Goal: Task Accomplishment & Management: Use online tool/utility

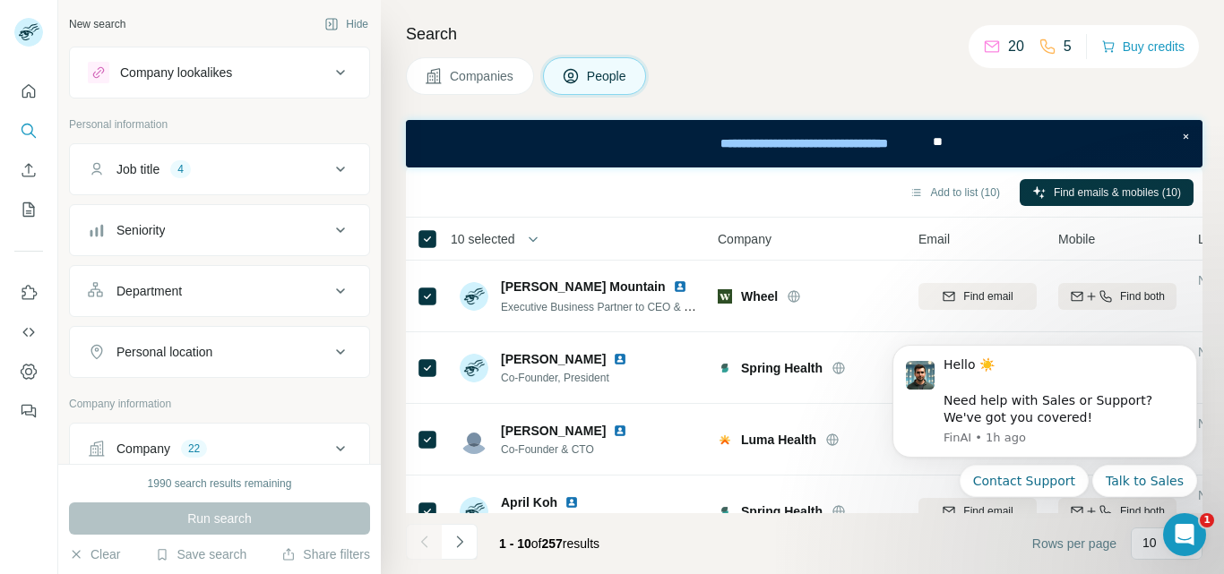
click at [520, 234] on button "button" at bounding box center [533, 239] width 36 height 36
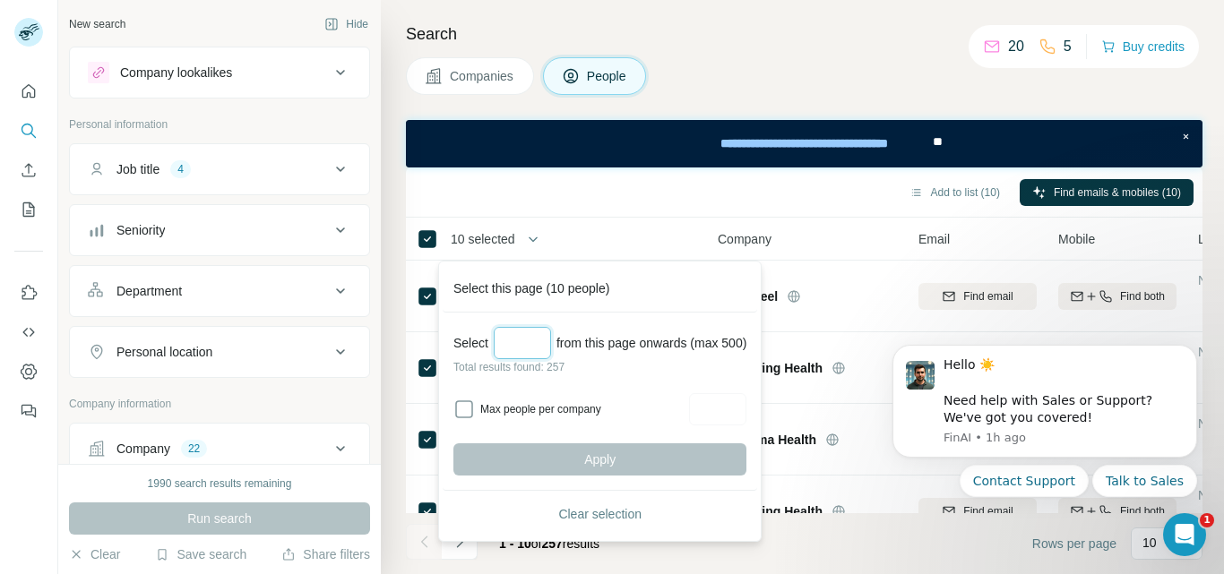
click at [522, 348] on input "Select a number (up to 500)" at bounding box center [522, 343] width 57 height 32
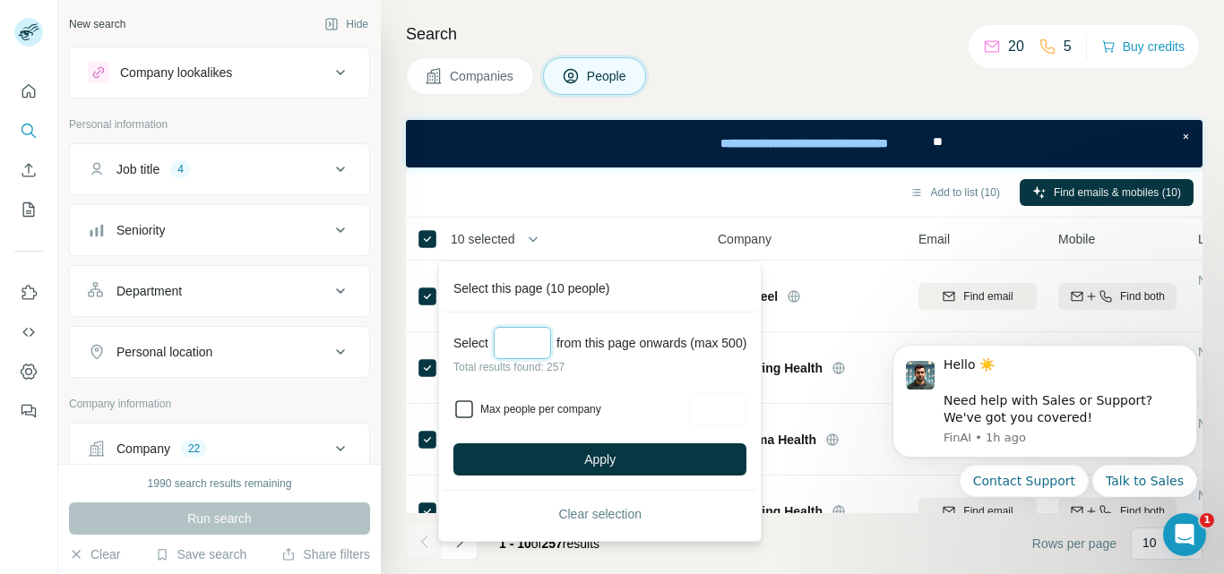
type input "***"
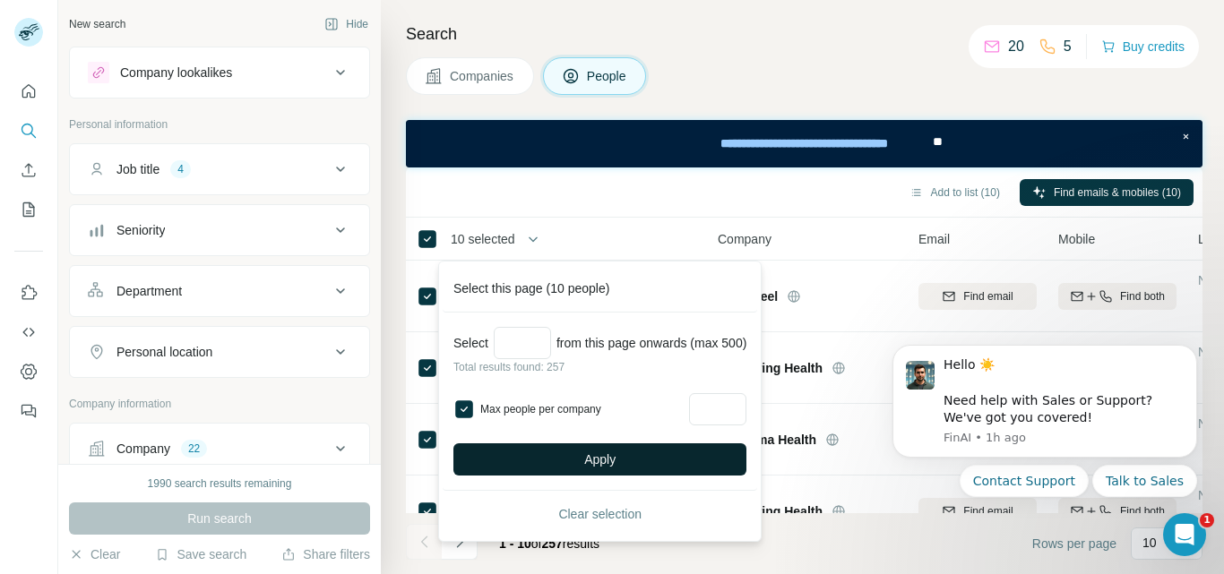
click at [636, 458] on button "Apply" at bounding box center [599, 459] width 293 height 32
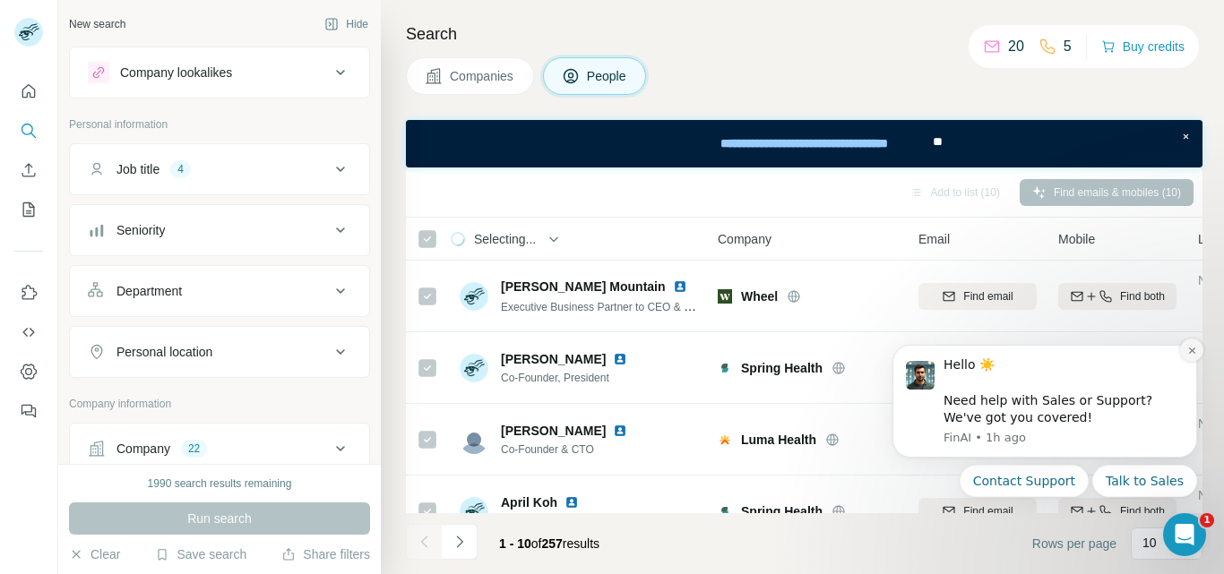
click at [1190, 351] on icon "Dismiss notification" at bounding box center [1192, 351] width 10 height 10
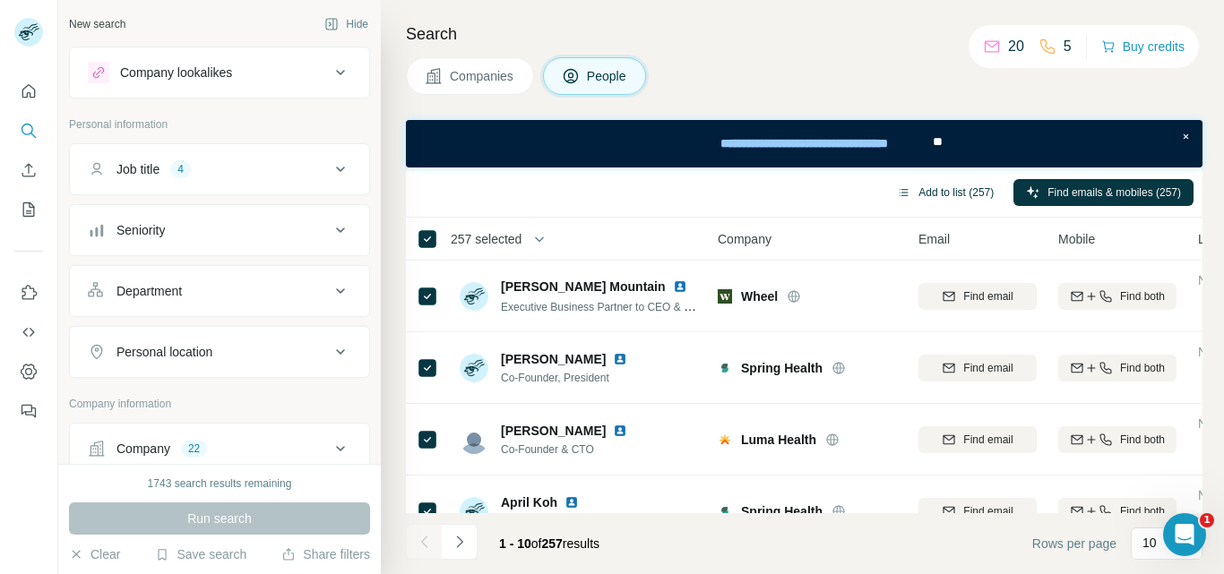
click at [967, 190] on button "Add to list (257)" at bounding box center [945, 192] width 122 height 27
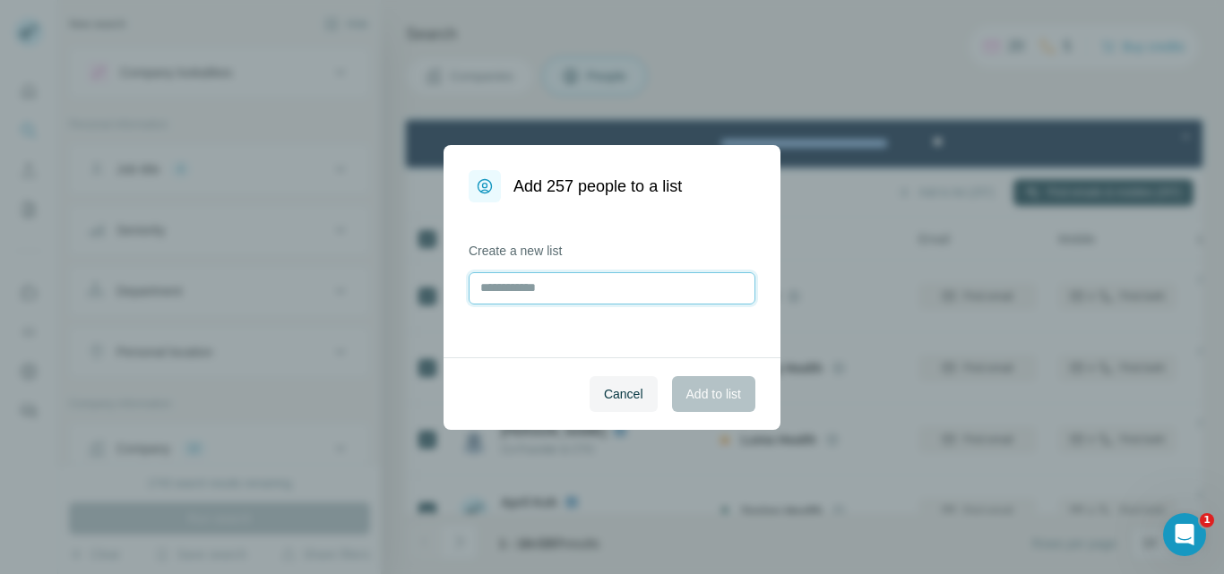
click at [633, 288] on input "text" at bounding box center [611, 288] width 287 height 32
type input "**********"
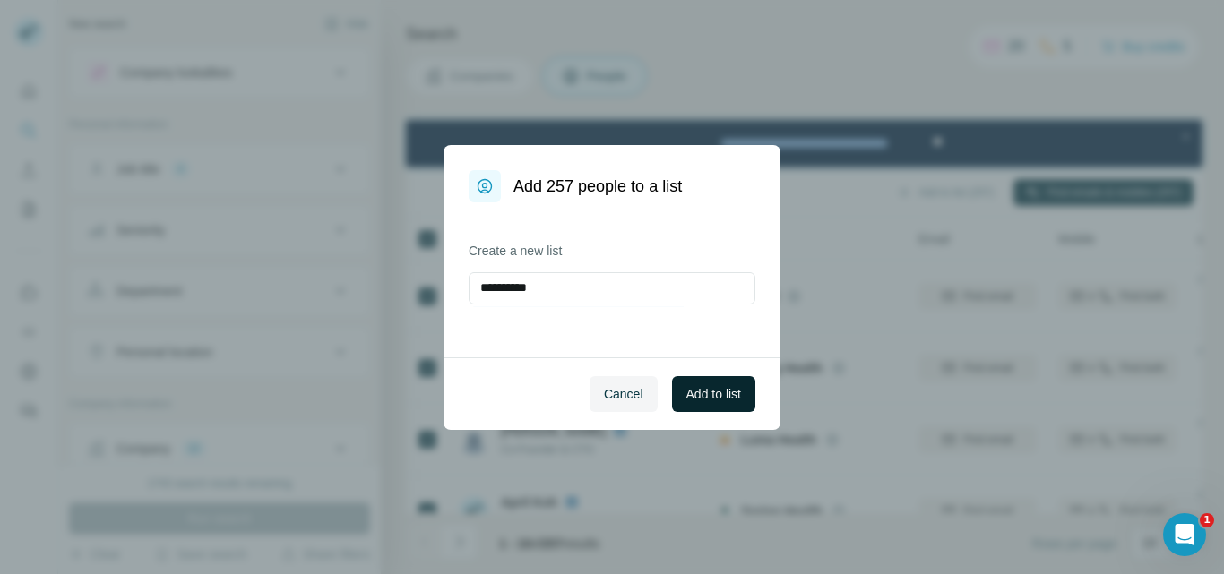
click at [723, 385] on span "Add to list" at bounding box center [713, 394] width 55 height 18
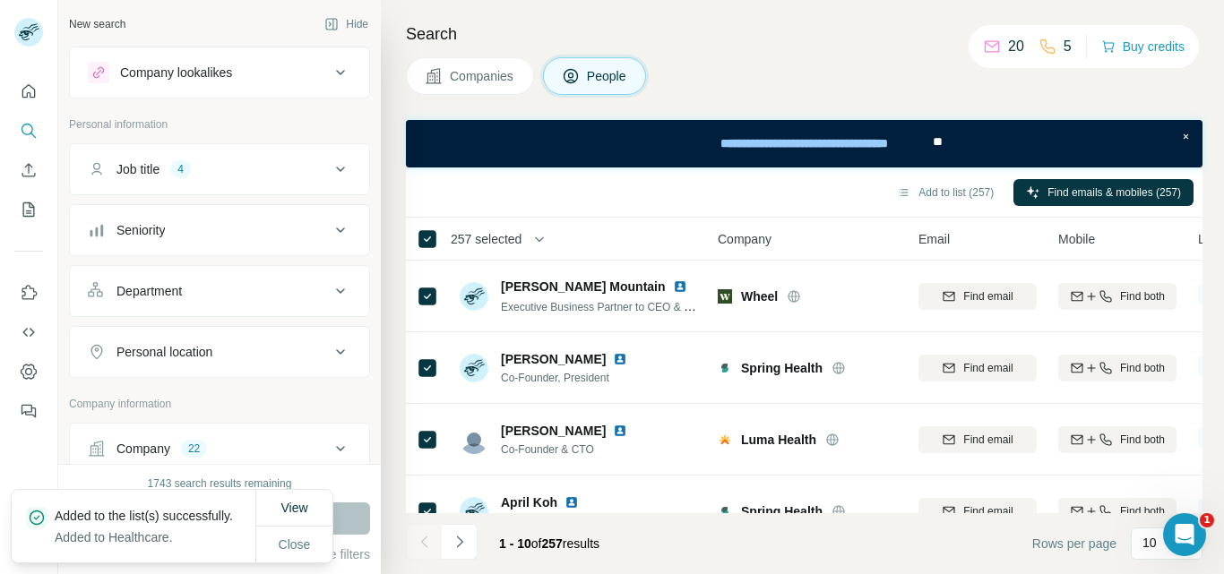
drag, startPoint x: 296, startPoint y: 502, endPoint x: 320, endPoint y: 492, distance: 25.3
click at [297, 502] on span "View" at bounding box center [293, 508] width 27 height 14
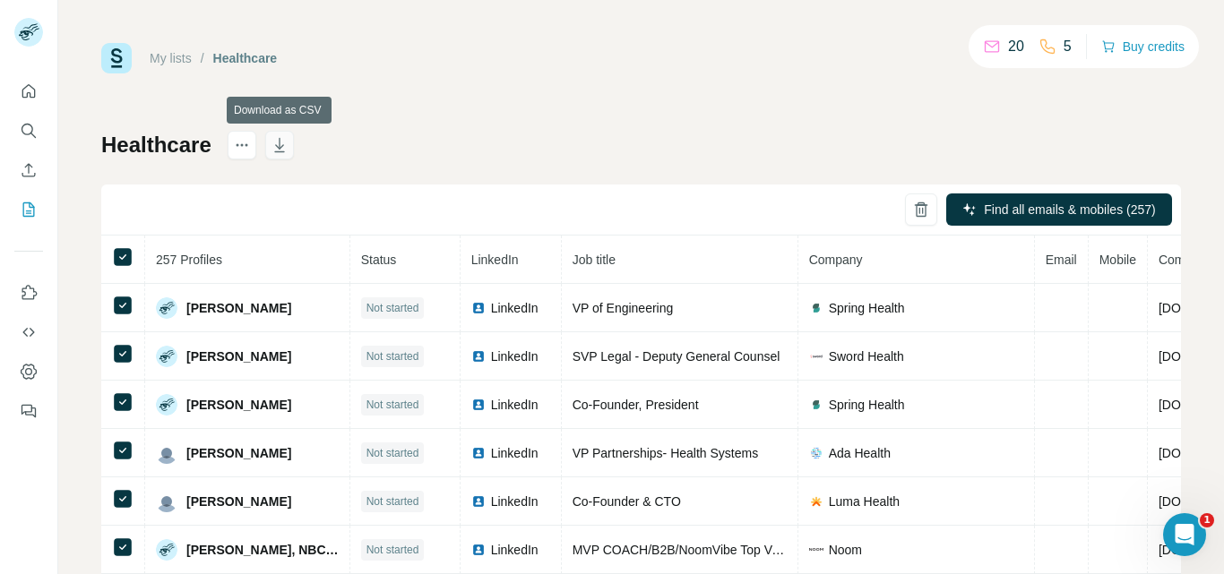
click at [281, 142] on icon "button" at bounding box center [280, 145] width 18 height 18
